Goal: Check status: Check status

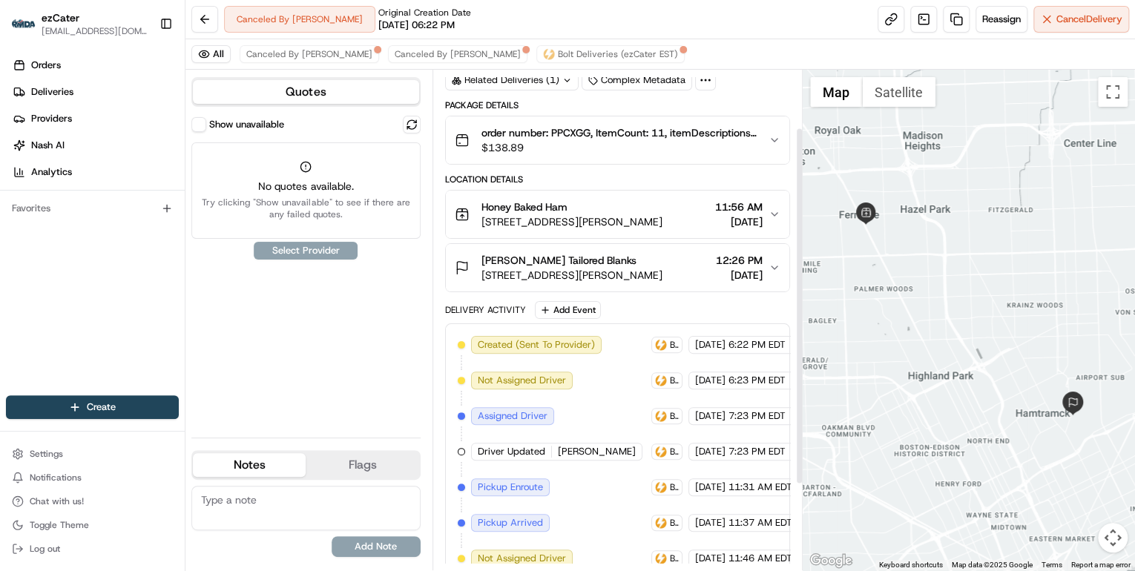
scroll to position [21, 0]
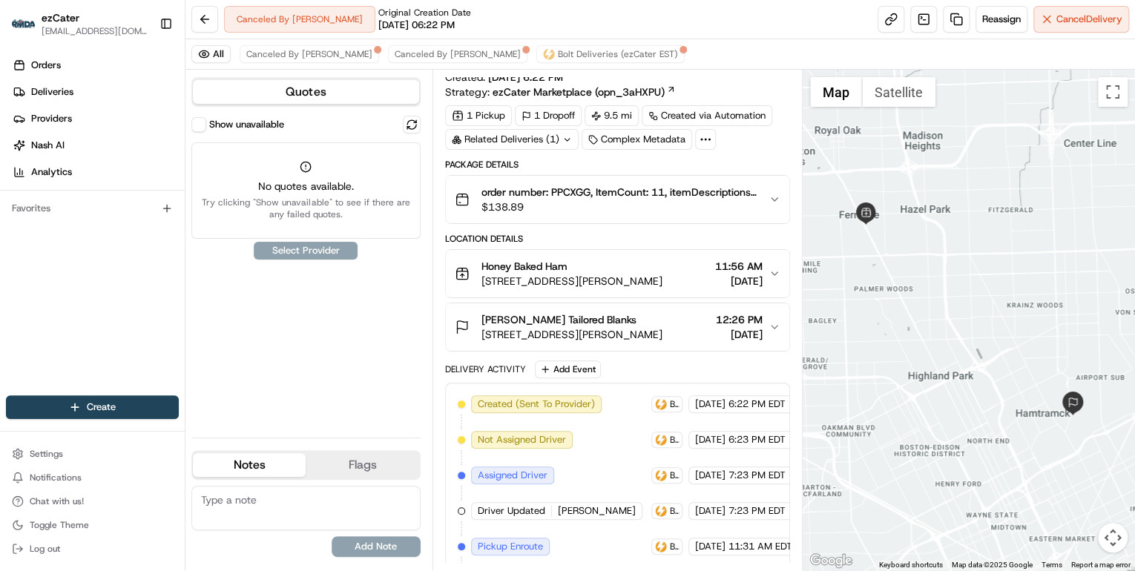
click at [575, 207] on span "$138.89" at bounding box center [619, 207] width 275 height 15
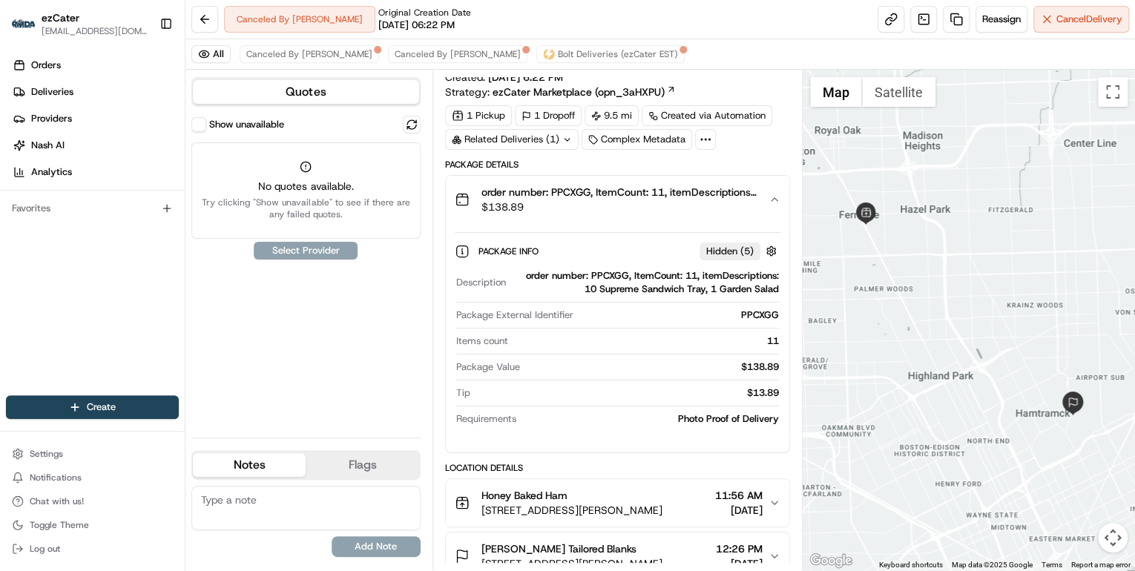
click at [591, 270] on div "order number: PPCXGG, ItemCount: 11, itemDescriptions: 10 Supreme Sandwich Tray…" at bounding box center [645, 282] width 267 height 27
copy div "PPCXGG"
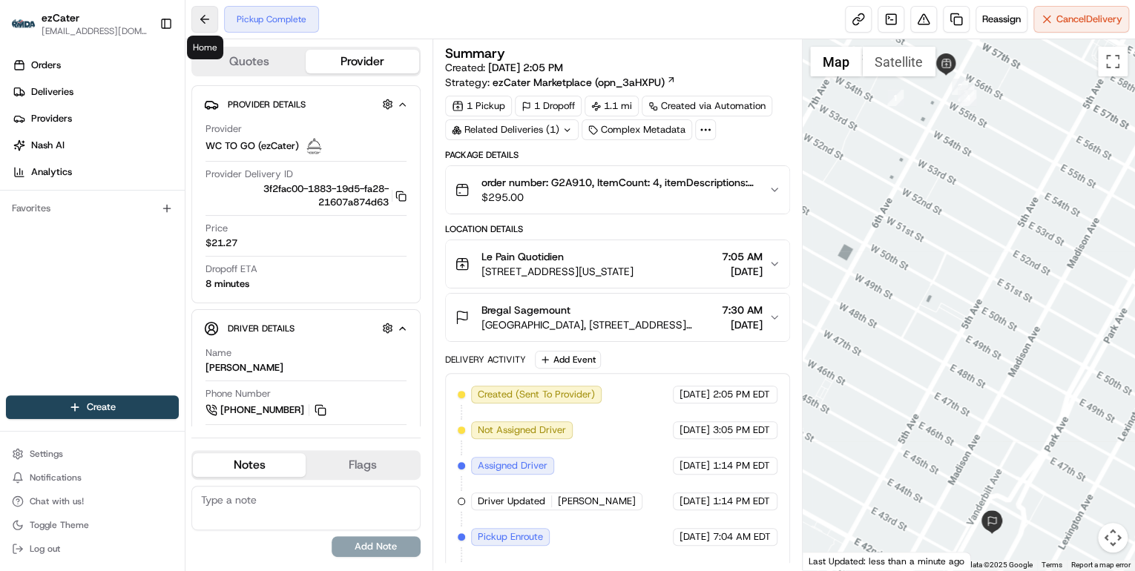
click at [205, 21] on button at bounding box center [204, 19] width 27 height 27
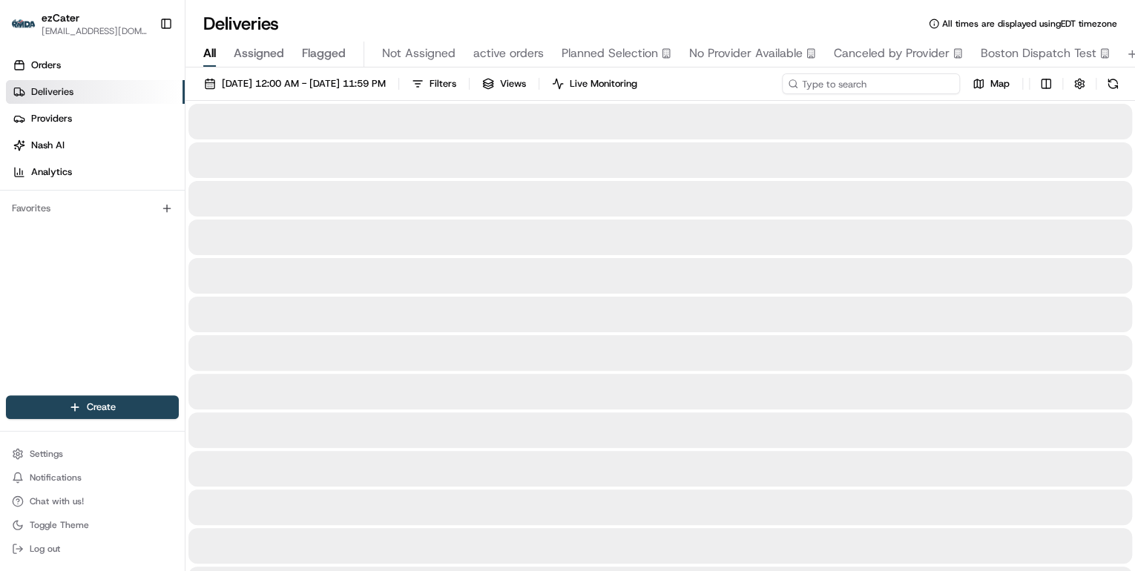
click at [856, 86] on input at bounding box center [871, 83] width 178 height 21
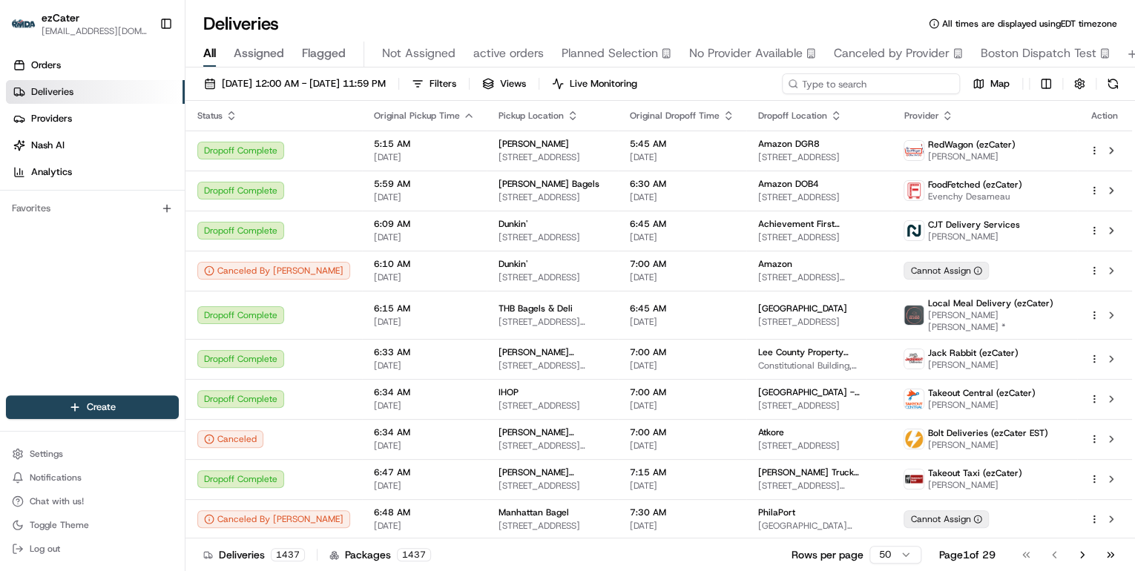
paste input "JP2P0P"
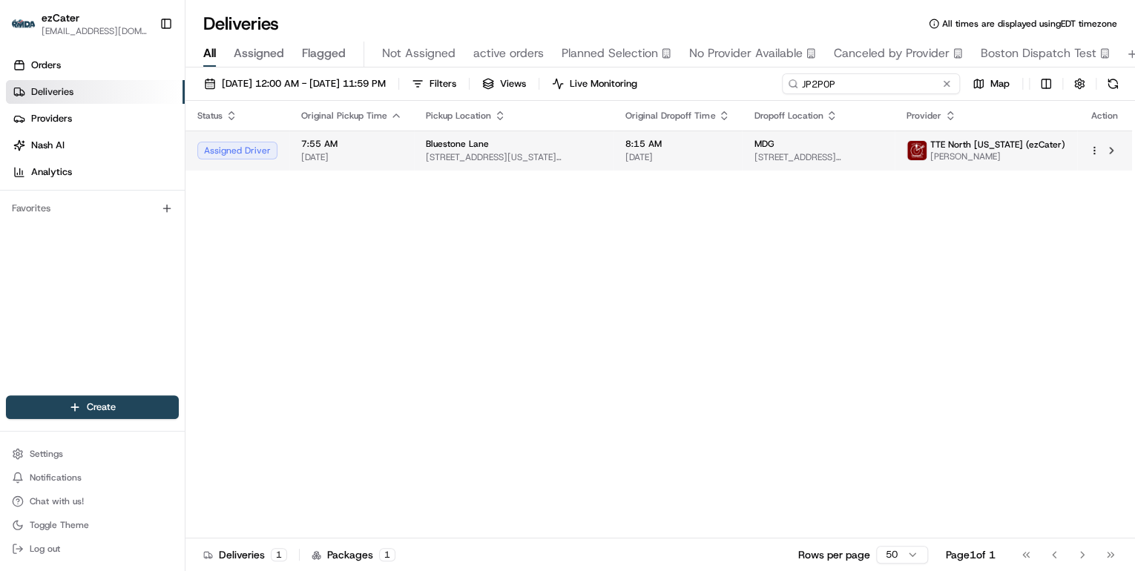
type input "JP2P0P"
click at [690, 157] on span "08/20/2025" at bounding box center [677, 157] width 105 height 12
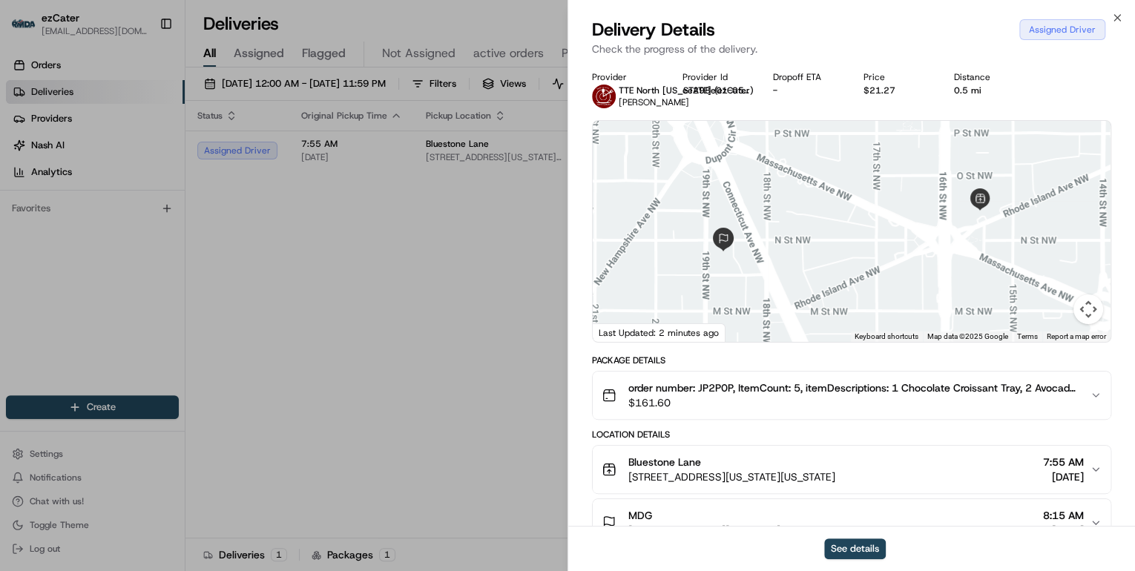
scroll to position [119, 0]
